Goal: Task Accomplishment & Management: Complete application form

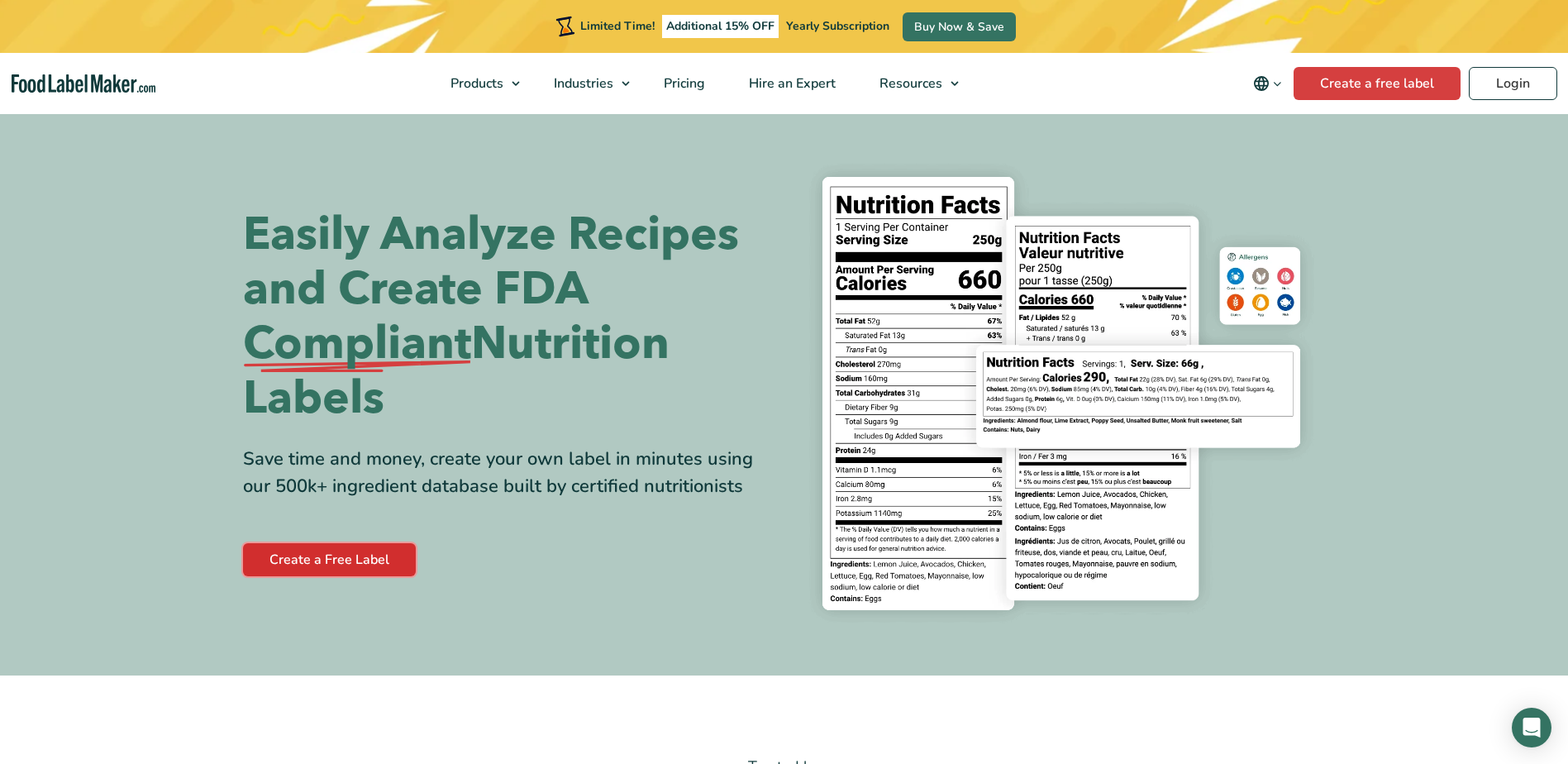
click at [331, 567] on link "Create a Free Label" at bounding box center [329, 560] width 173 height 33
